Goal: Feedback & Contribution: Leave review/rating

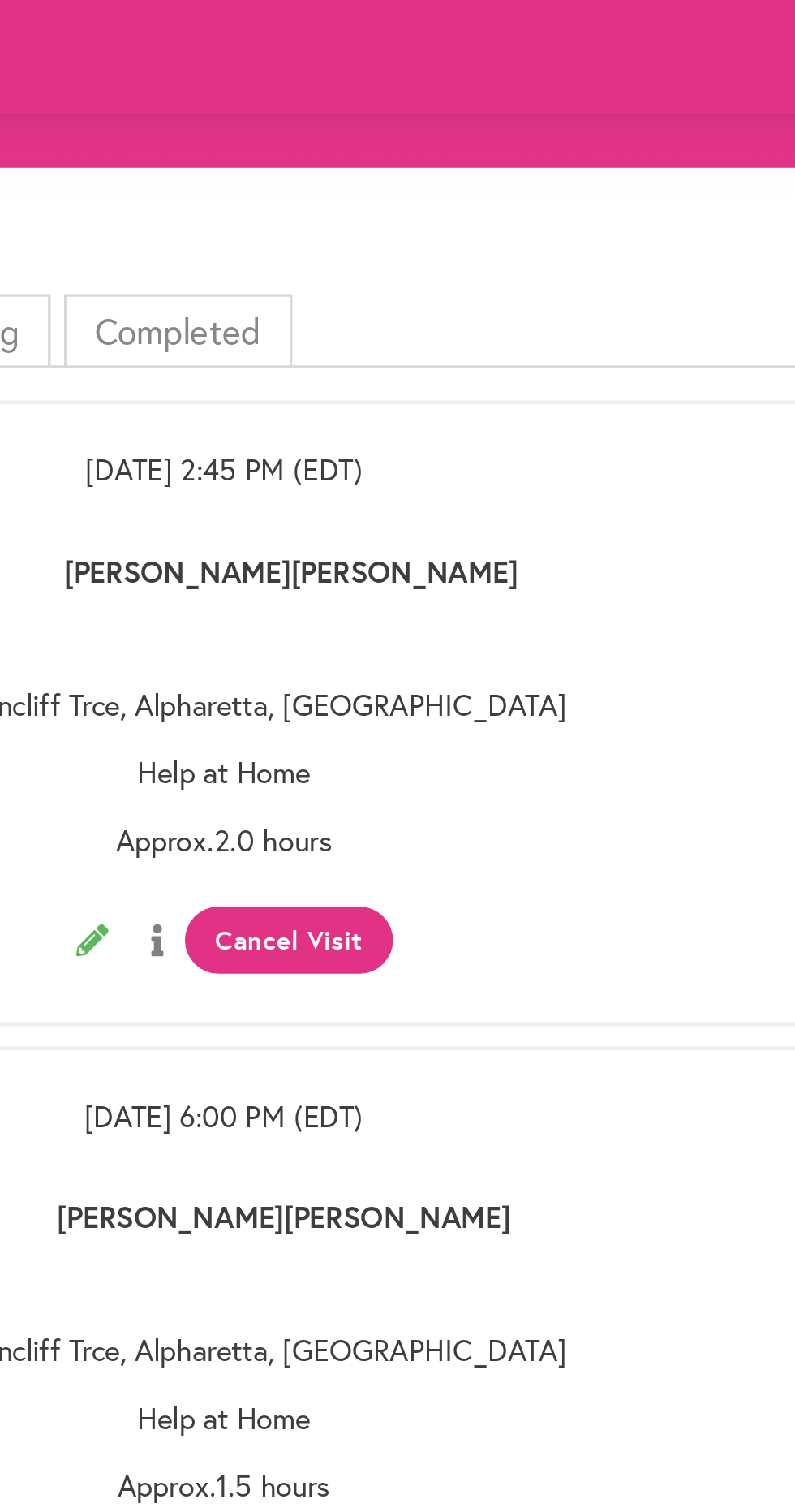
click at [375, 191] on li "Completed" at bounding box center [370, 200] width 138 height 44
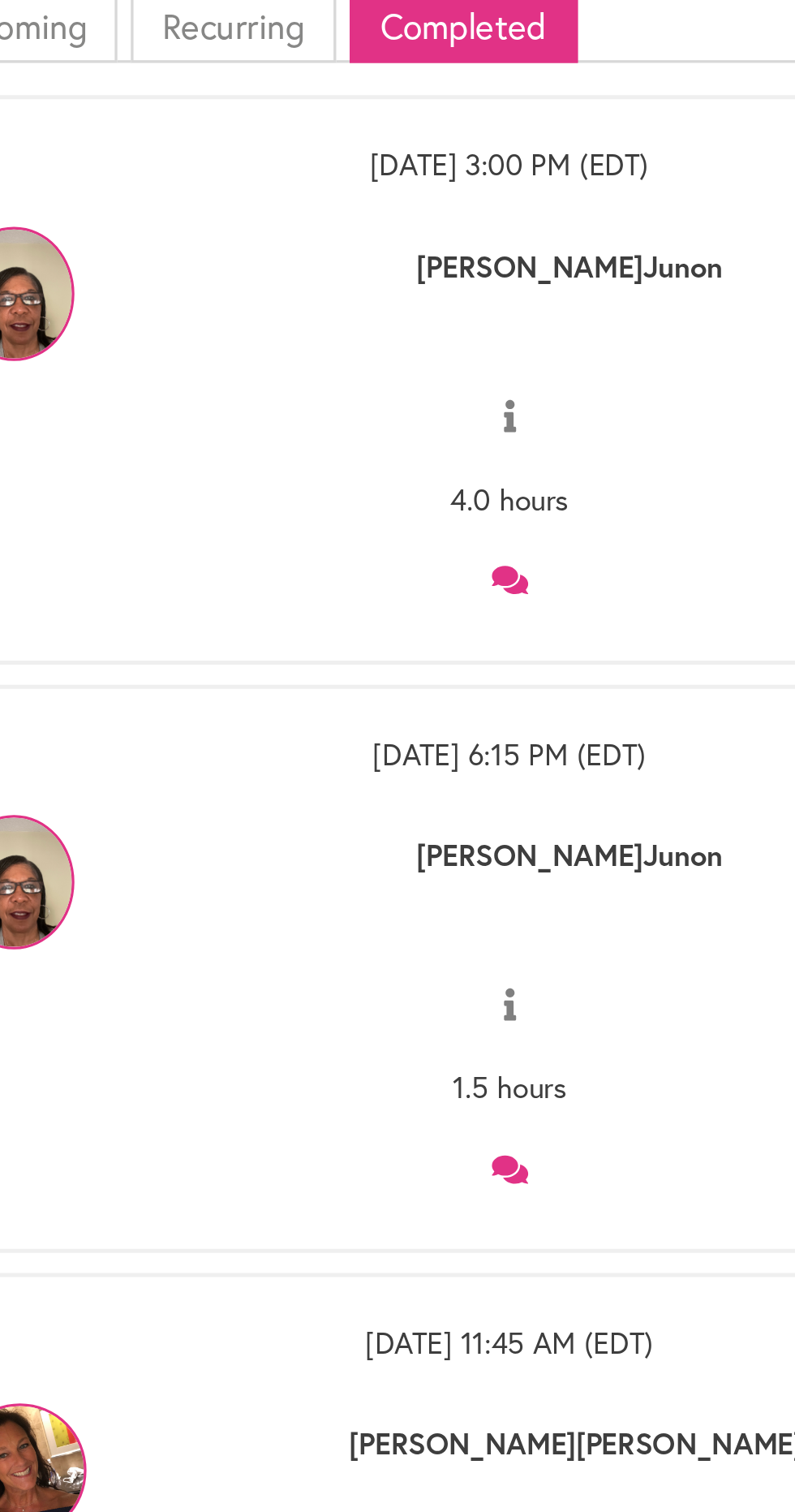
click at [400, 532] on icon at bounding box center [398, 535] width 22 height 17
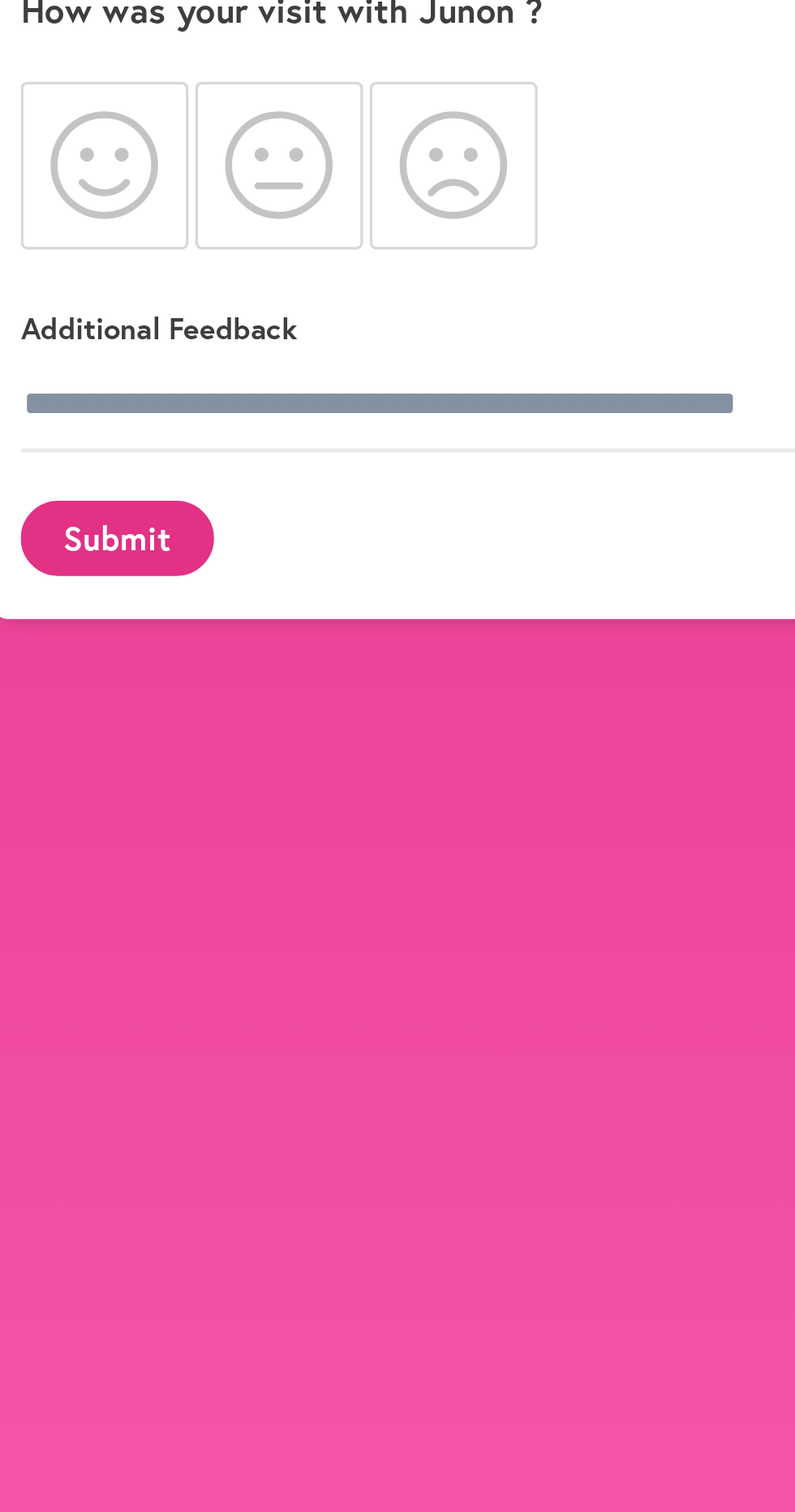
click at [136, 283] on icon at bounding box center [153, 284] width 66 height 65
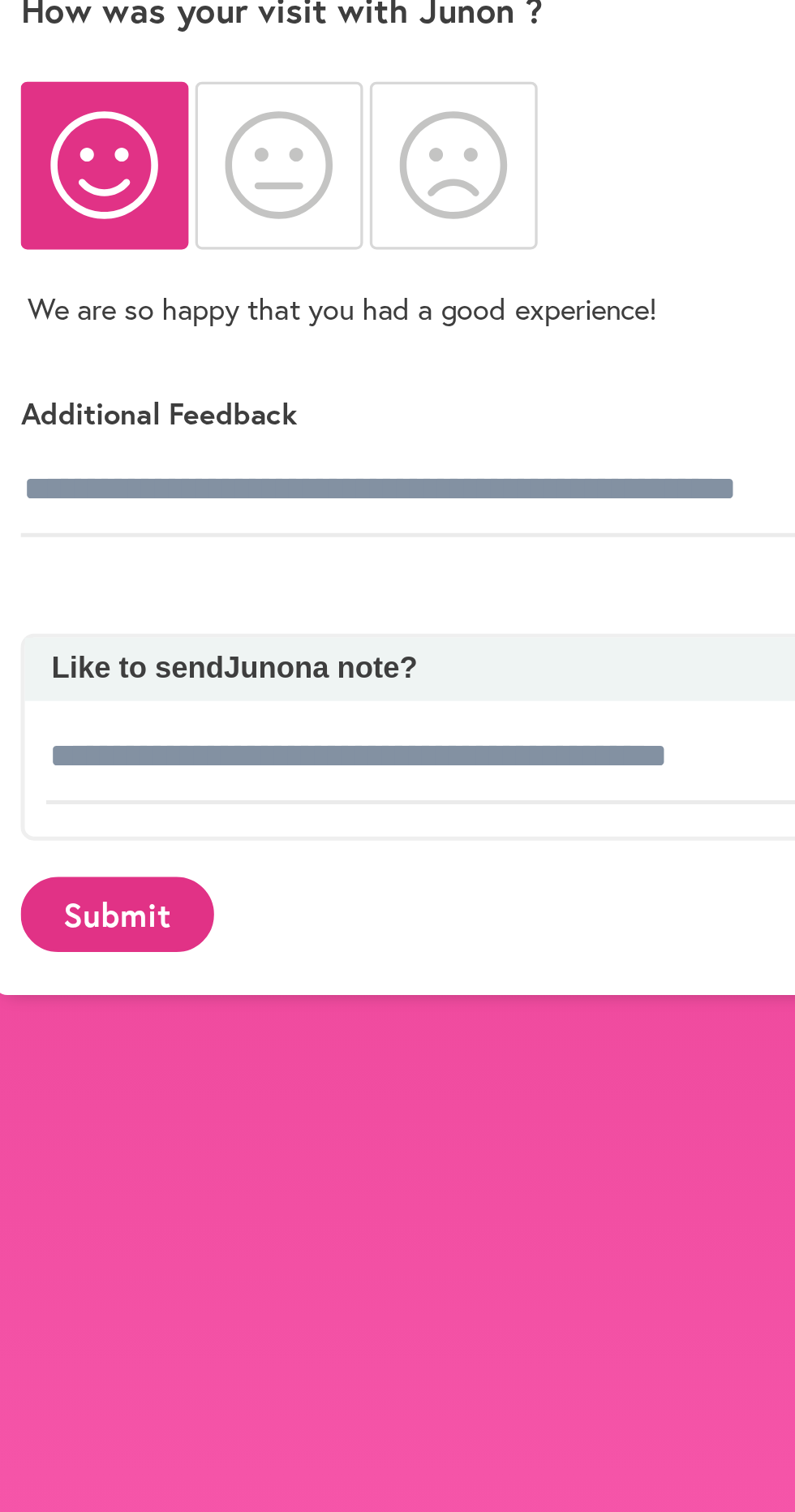
click at [162, 736] on button "Submit" at bounding box center [160, 736] width 117 height 44
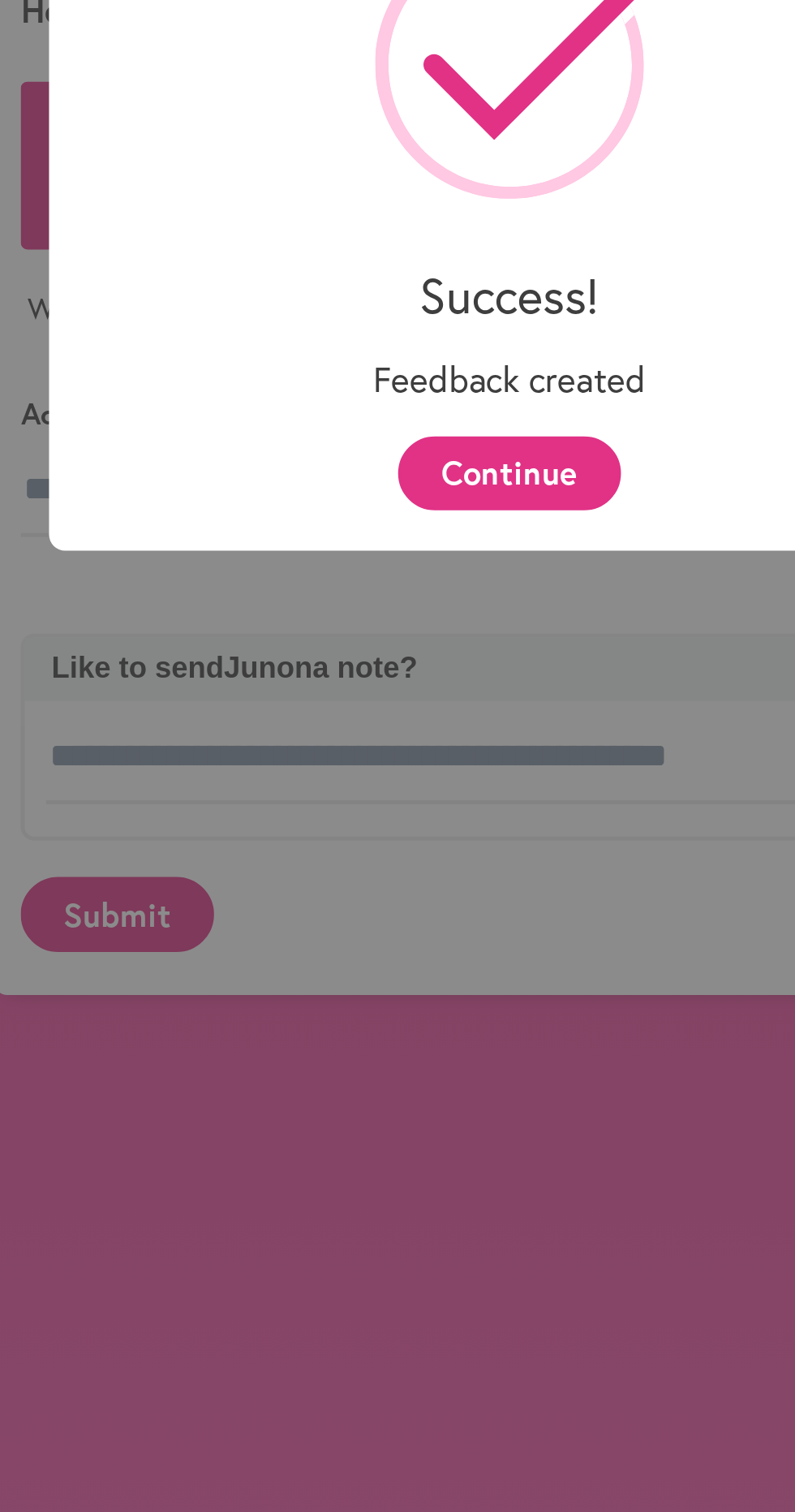
click at [405, 472] on button "Continue" at bounding box center [397, 470] width 134 height 44
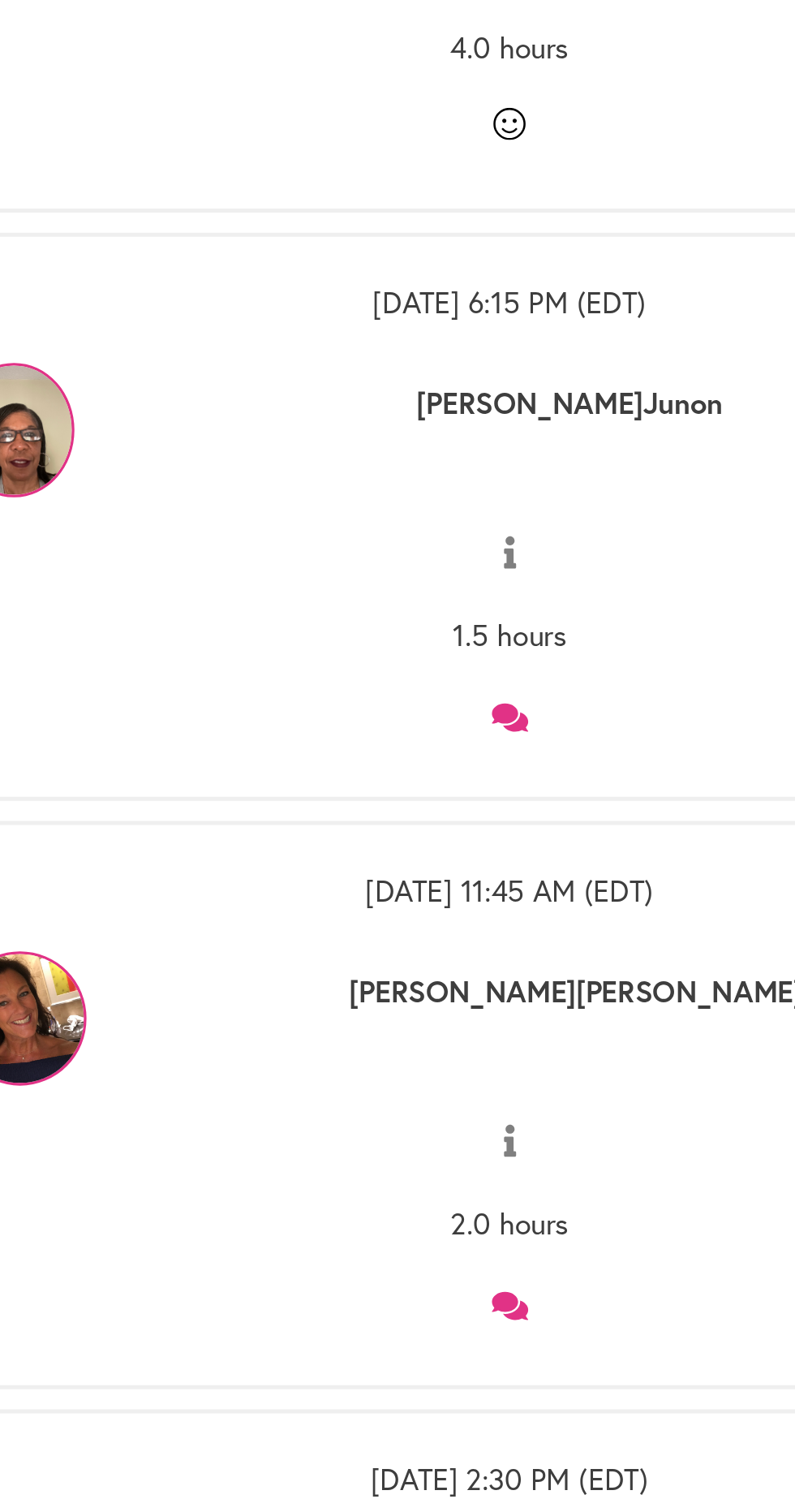
click at [400, 889] on icon at bounding box center [398, 891] width 22 height 17
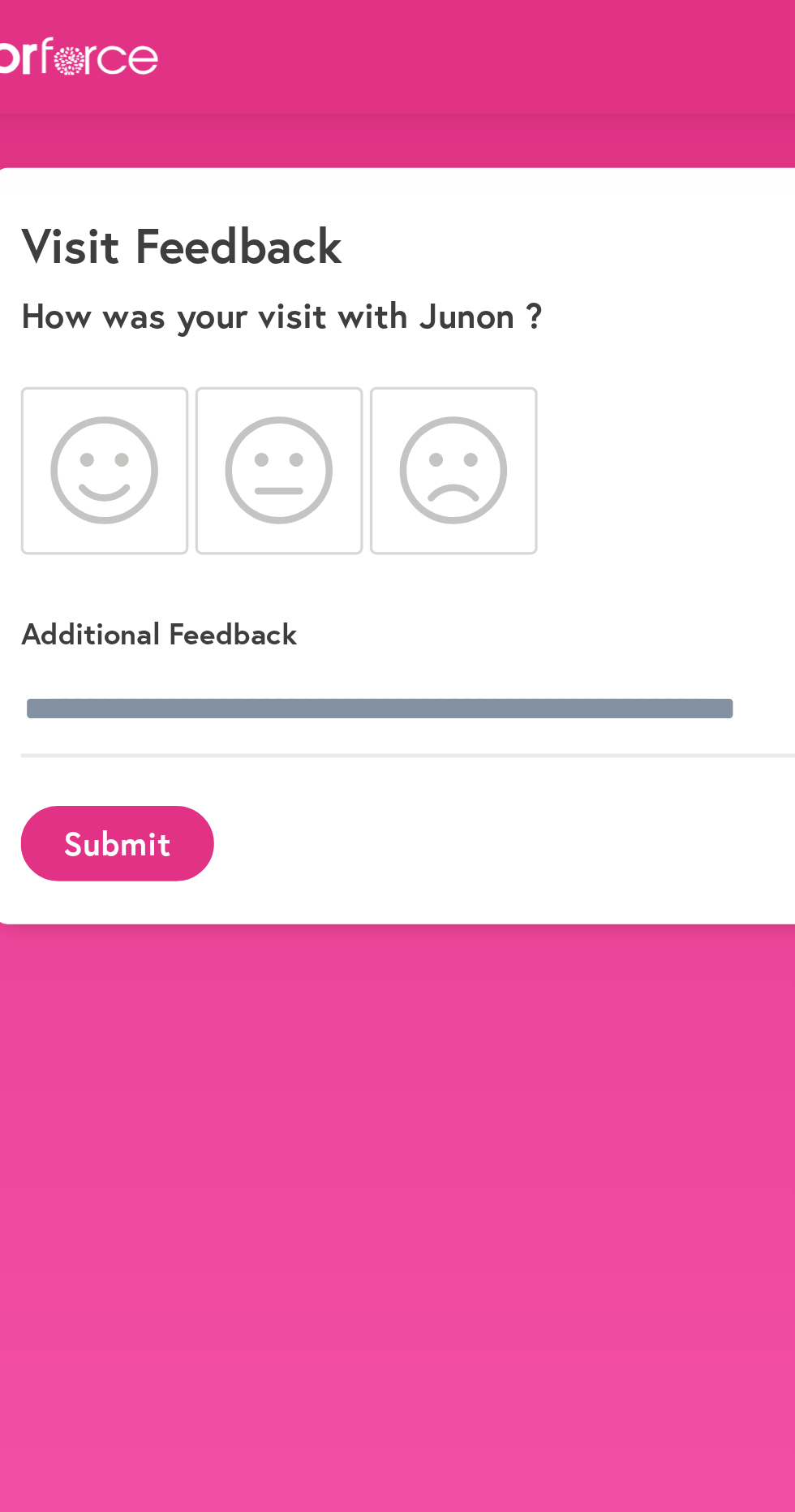
click at [159, 274] on icon at bounding box center [153, 284] width 66 height 65
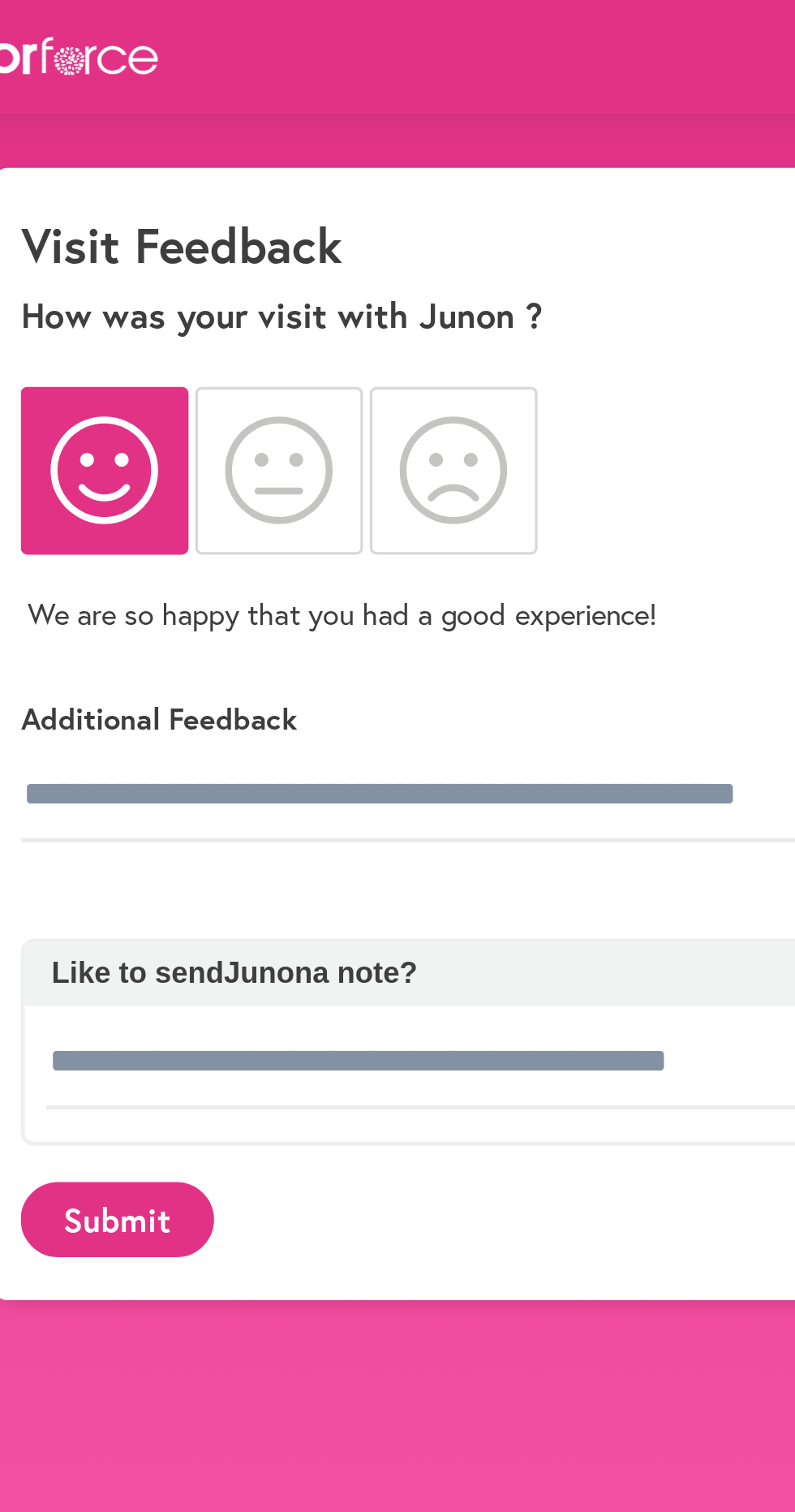
click at [166, 736] on button "Submit" at bounding box center [160, 736] width 117 height 44
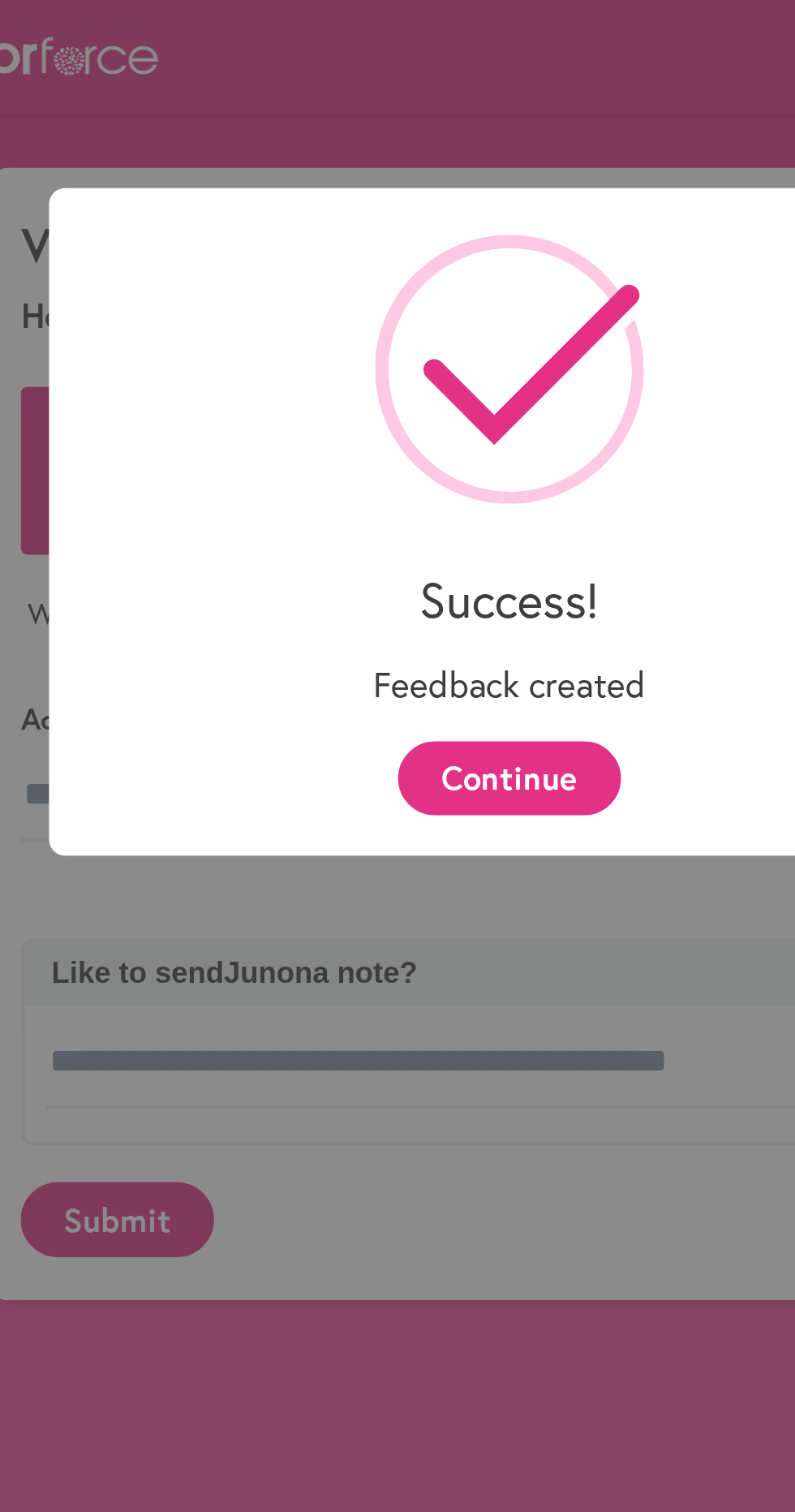
click at [405, 476] on button "Continue" at bounding box center [397, 470] width 134 height 44
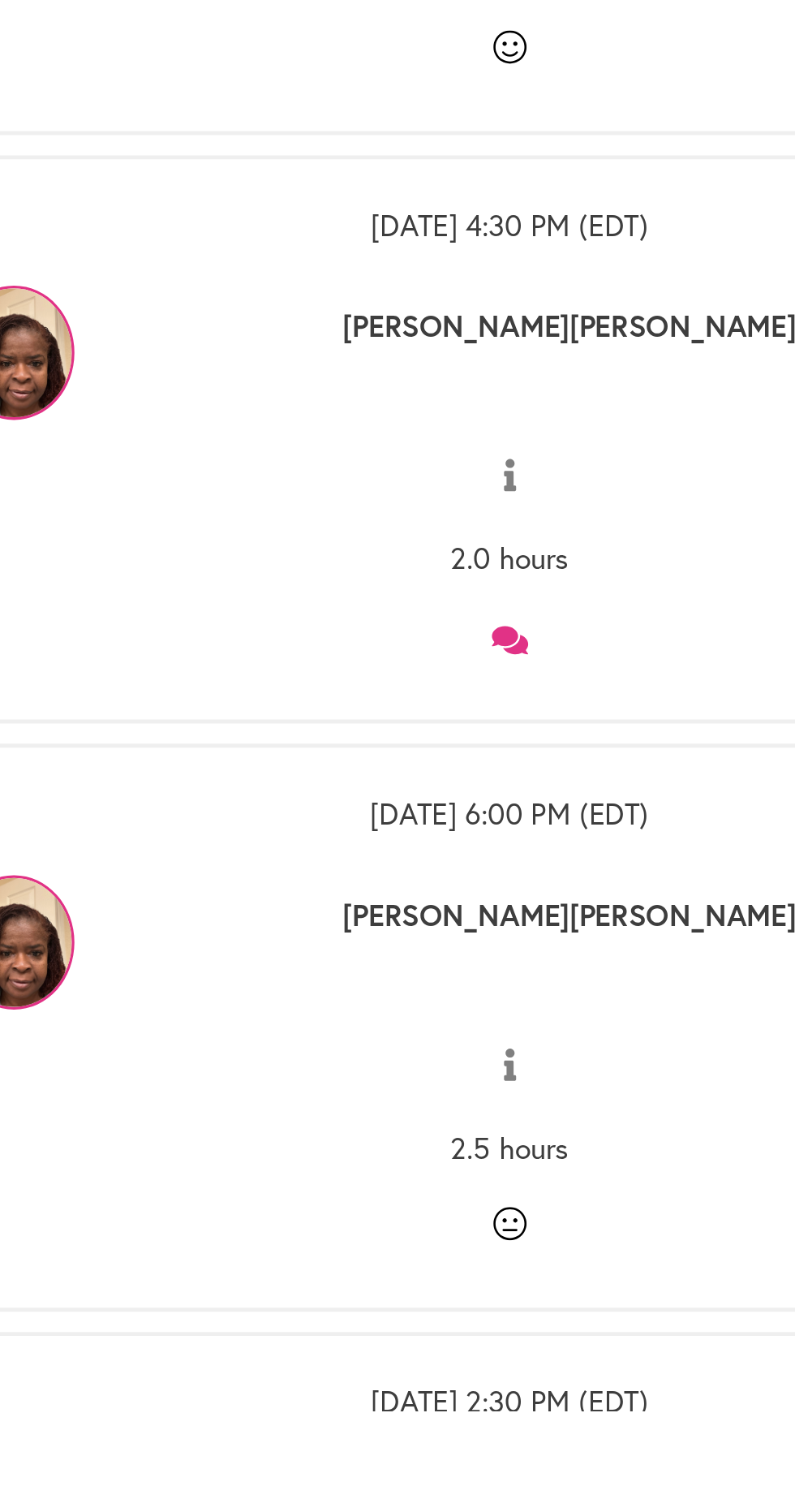
scroll to position [919, 0]
